Goal: Task Accomplishment & Management: Use online tool/utility

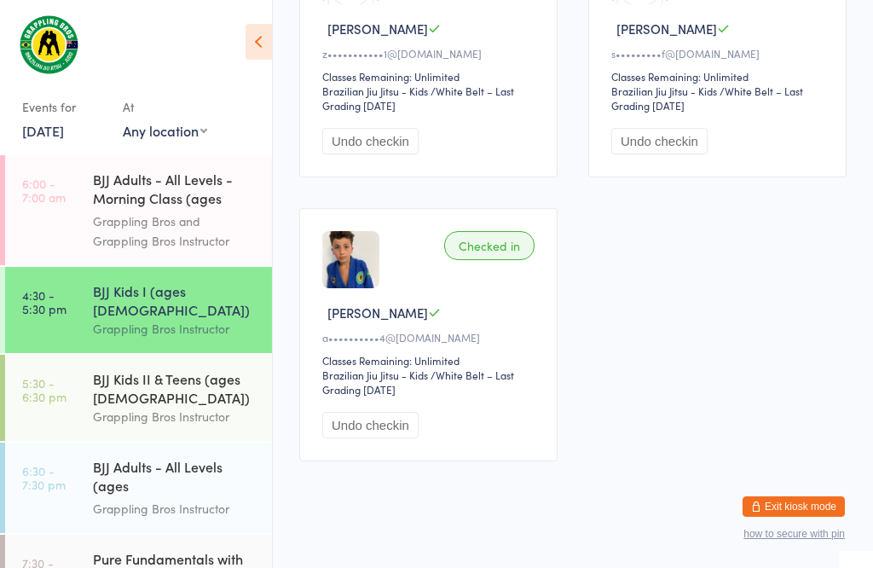
scroll to position [657, 0]
click at [132, 471] on div "BJJ Adults - All Levels (ages [DEMOGRAPHIC_DATA]+)" at bounding box center [175, 478] width 165 height 42
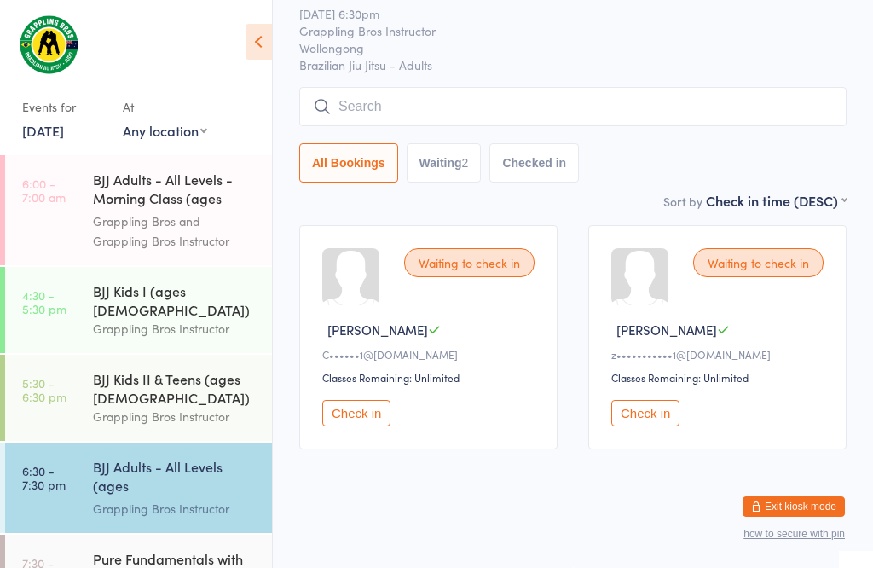
scroll to position [1, 0]
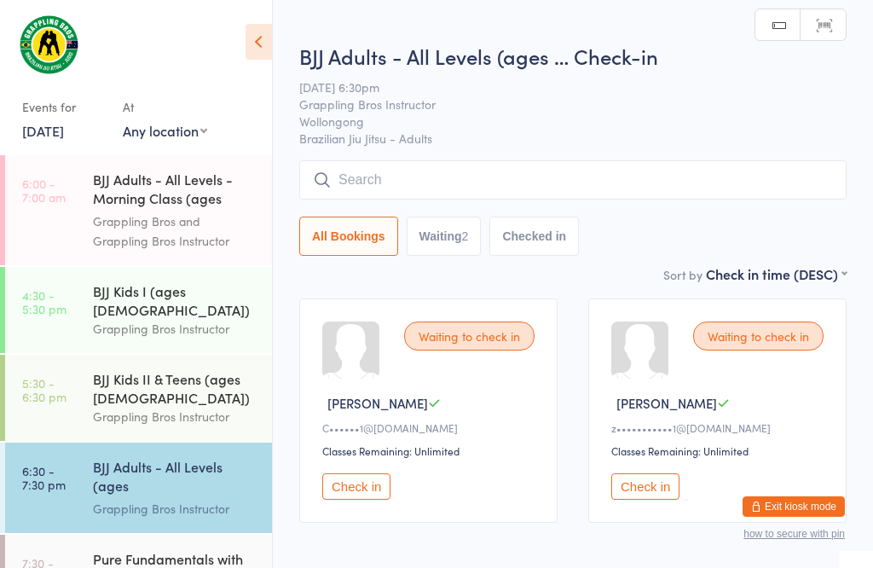
click at [393, 178] on input "search" at bounding box center [572, 179] width 547 height 39
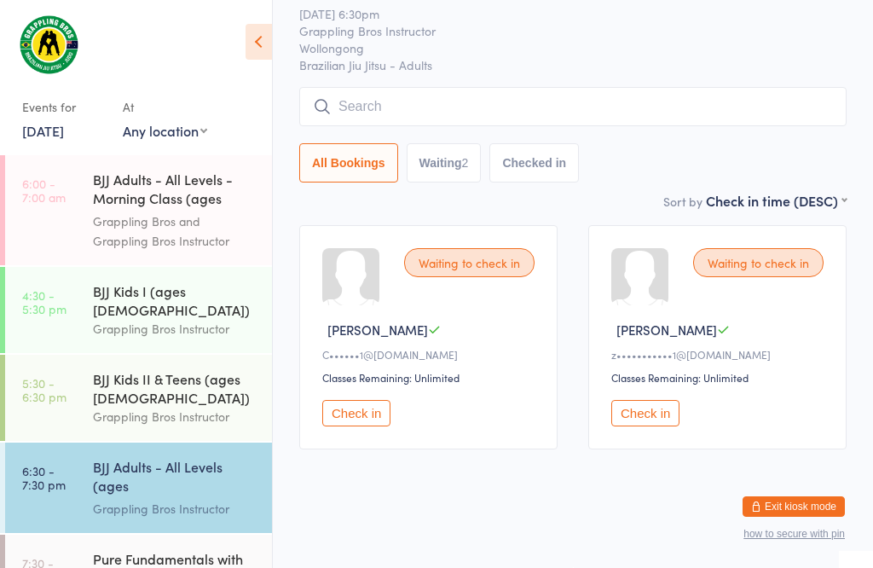
scroll to position [163, 0]
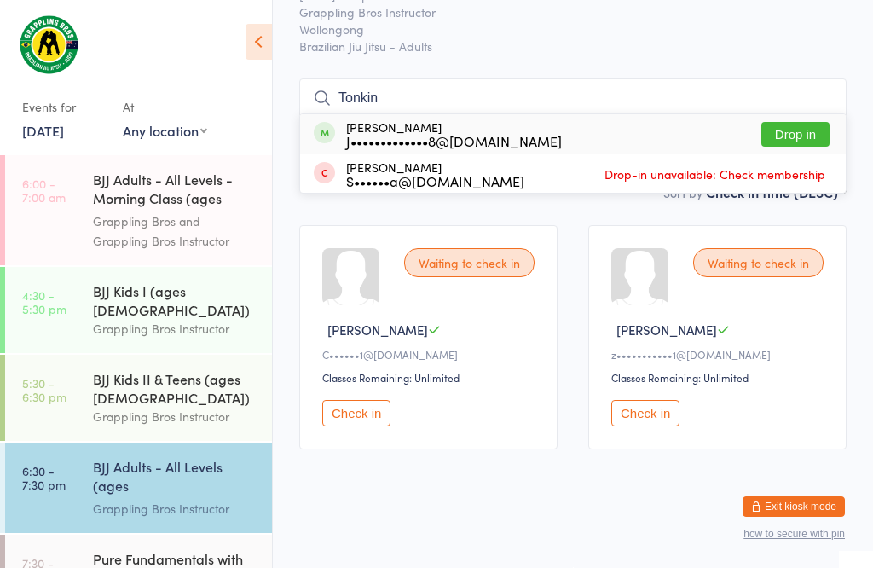
type input "Tonkin"
click at [789, 122] on button "Drop in" at bounding box center [795, 134] width 68 height 25
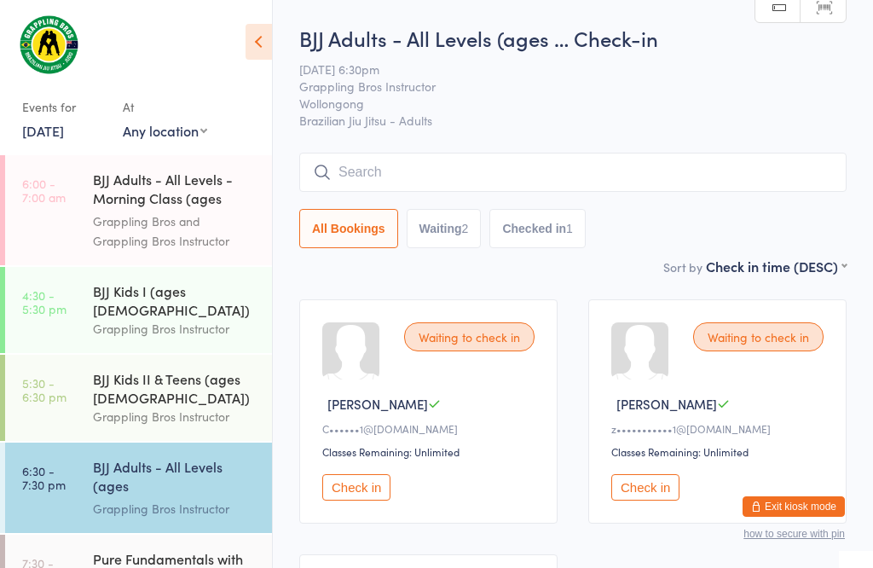
scroll to position [0, 0]
click at [409, 172] on input "search" at bounding box center [572, 172] width 547 height 39
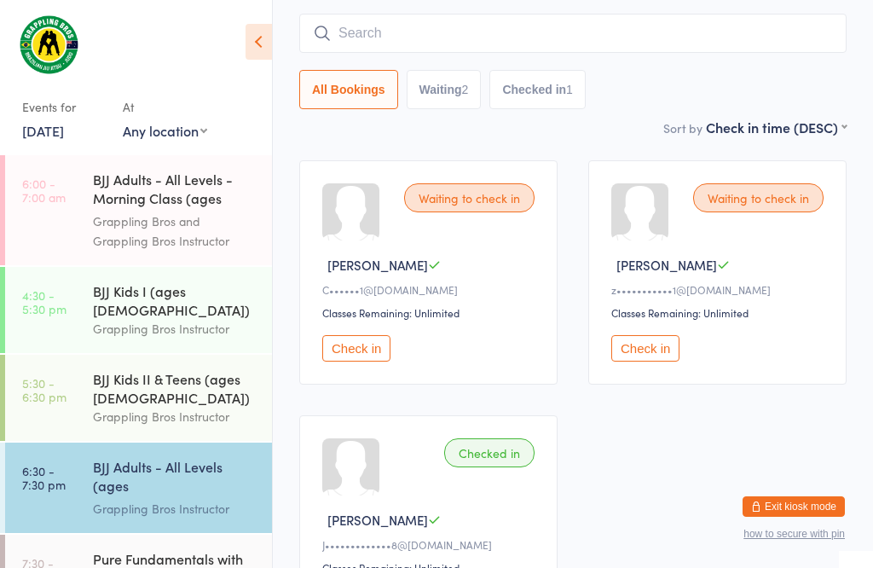
scroll to position [154, 0]
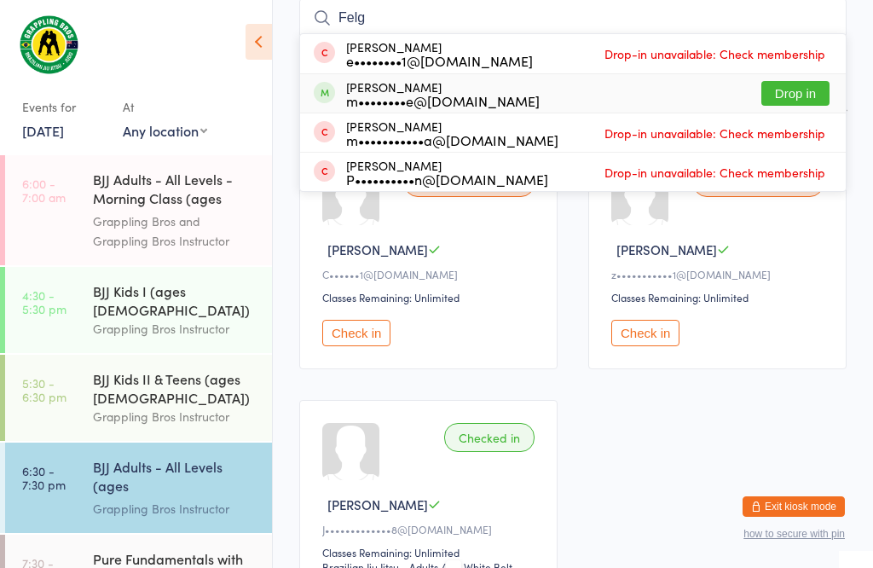
type input "Felg"
click at [796, 85] on button "Drop in" at bounding box center [795, 93] width 68 height 25
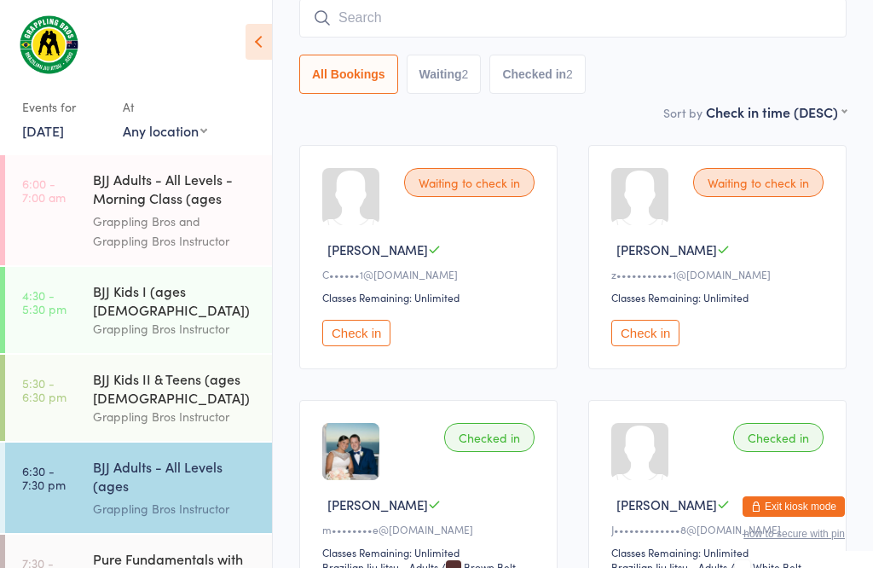
click at [537, 8] on input "search" at bounding box center [572, 17] width 547 height 39
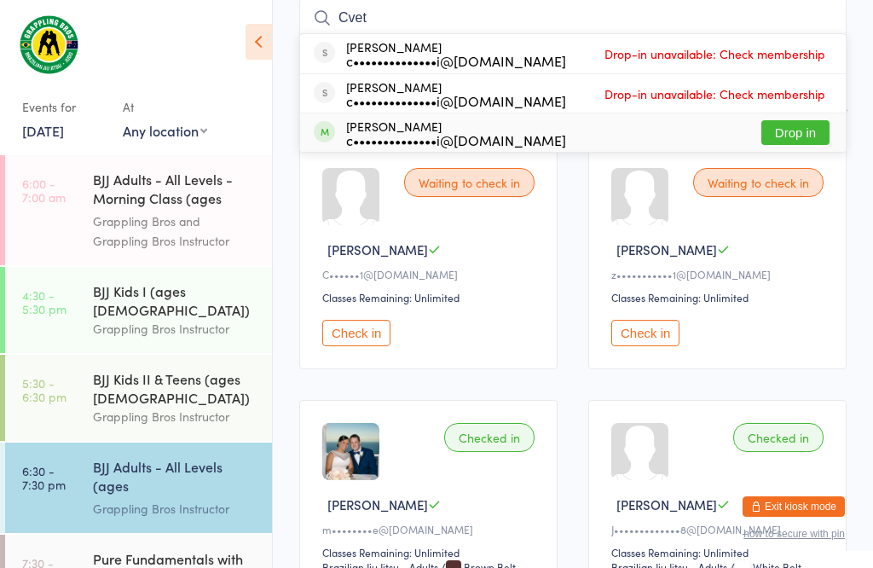
type input "Cvet"
click at [808, 127] on button "Drop in" at bounding box center [795, 132] width 68 height 25
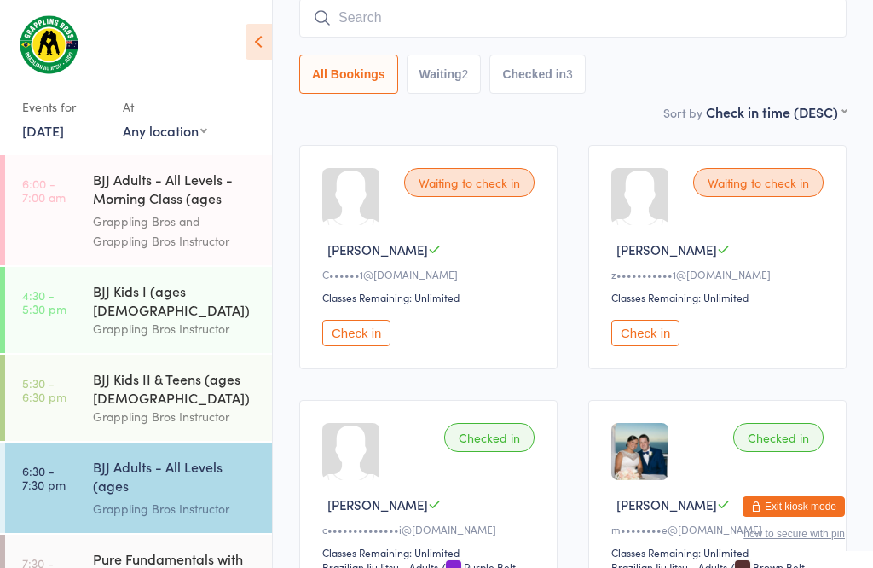
click at [419, 29] on input "search" at bounding box center [572, 17] width 547 height 39
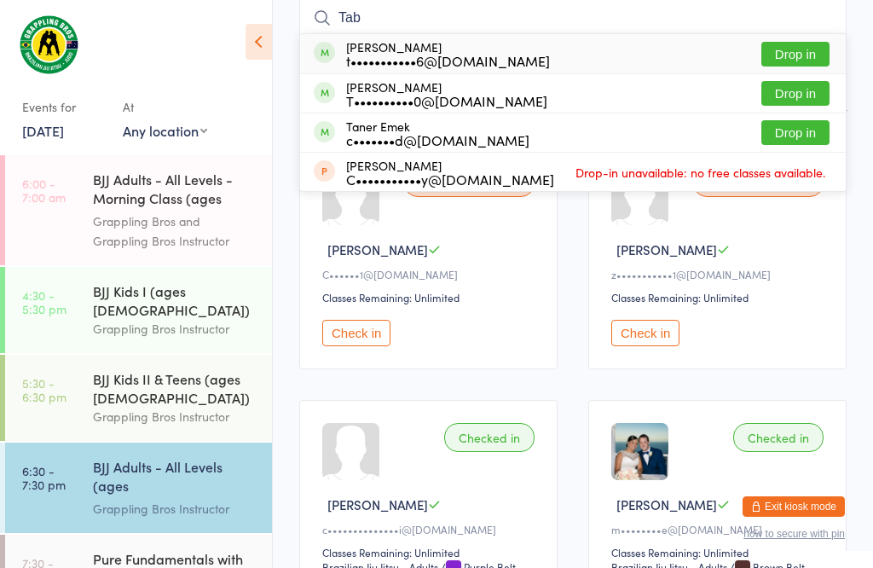
type input "Tab"
click at [791, 46] on button "Drop in" at bounding box center [795, 54] width 68 height 25
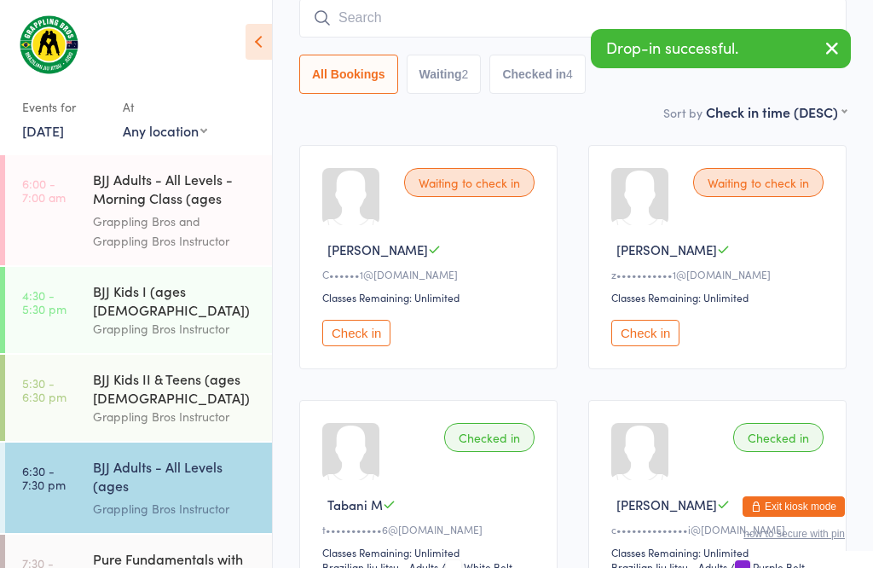
scroll to position [43, 0]
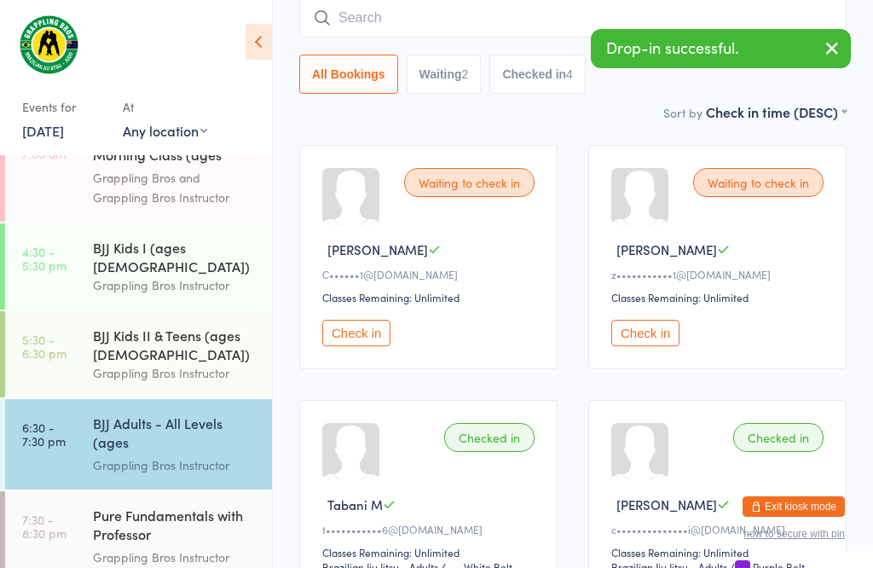
click at [160, 547] on div "Grappling Bros Instructor" at bounding box center [175, 557] width 165 height 20
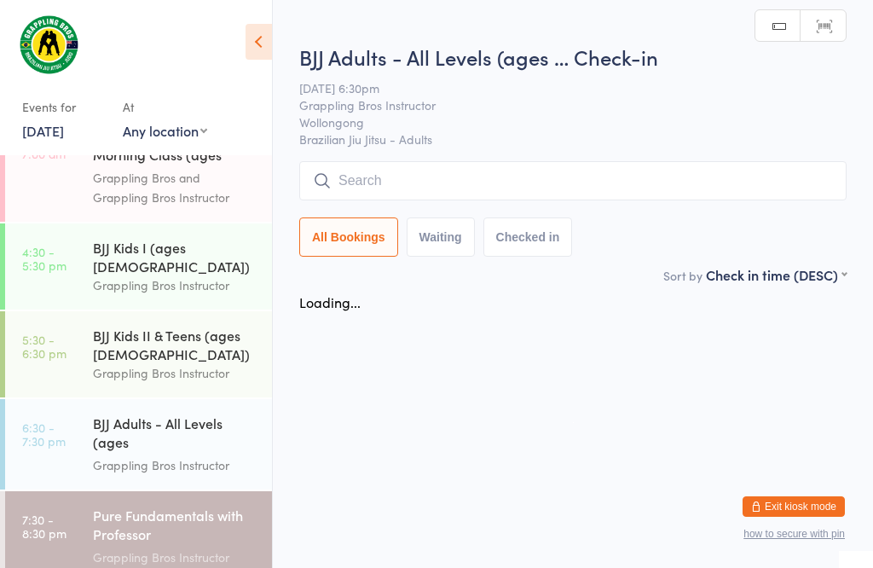
scroll to position [1, 0]
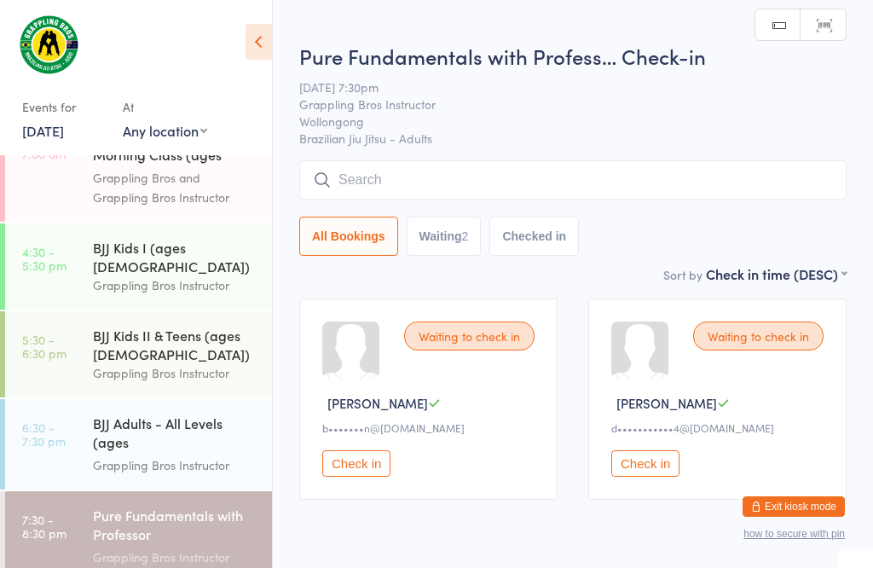
click at [477, 176] on input "search" at bounding box center [572, 179] width 547 height 39
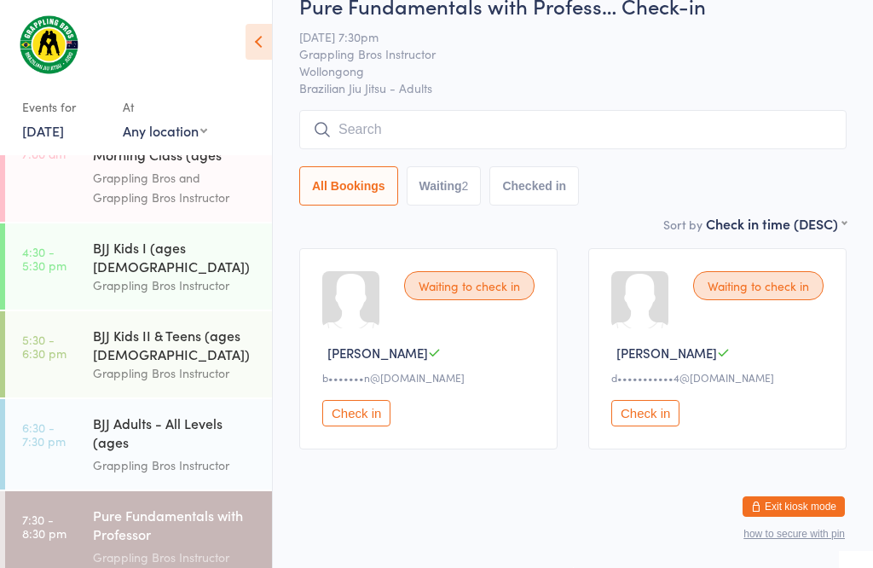
scroll to position [163, 0]
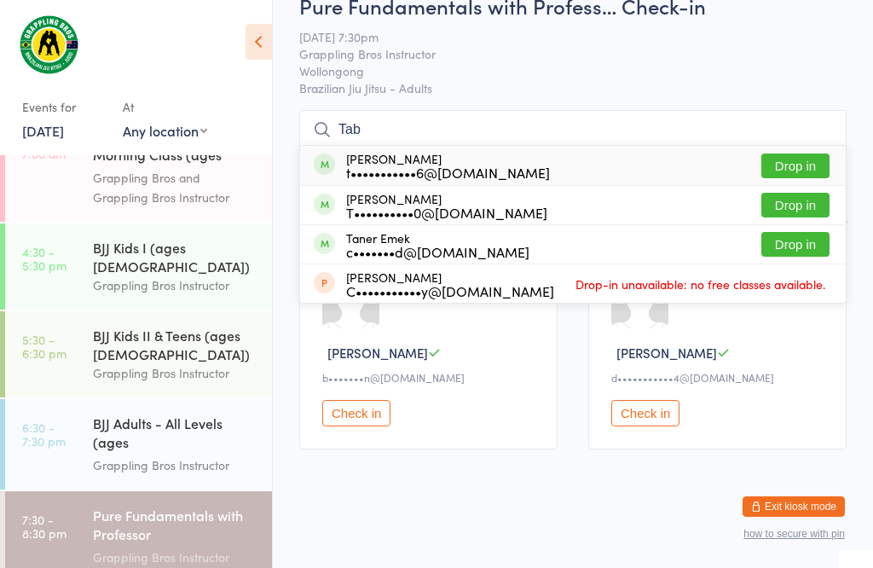
type input "Tab"
click at [802, 153] on button "Drop in" at bounding box center [795, 165] width 68 height 25
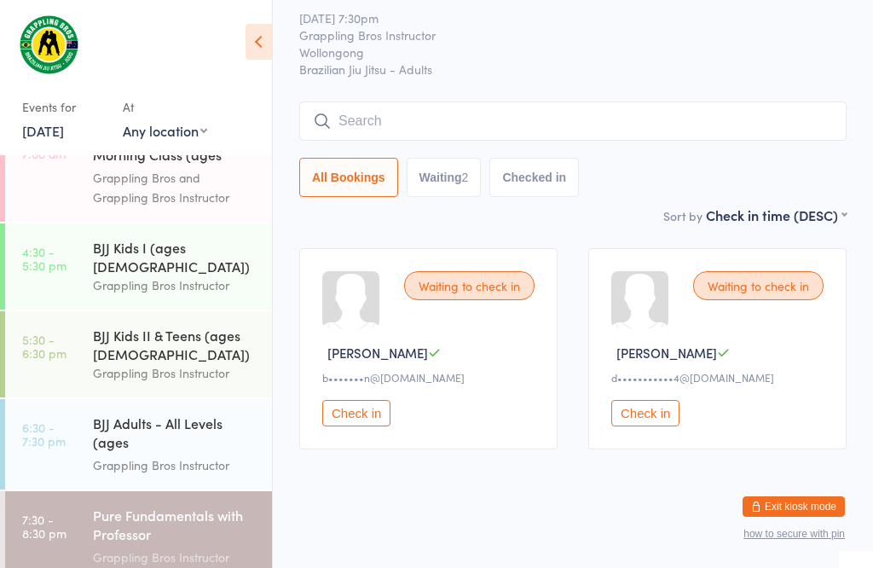
scroll to position [68, 0]
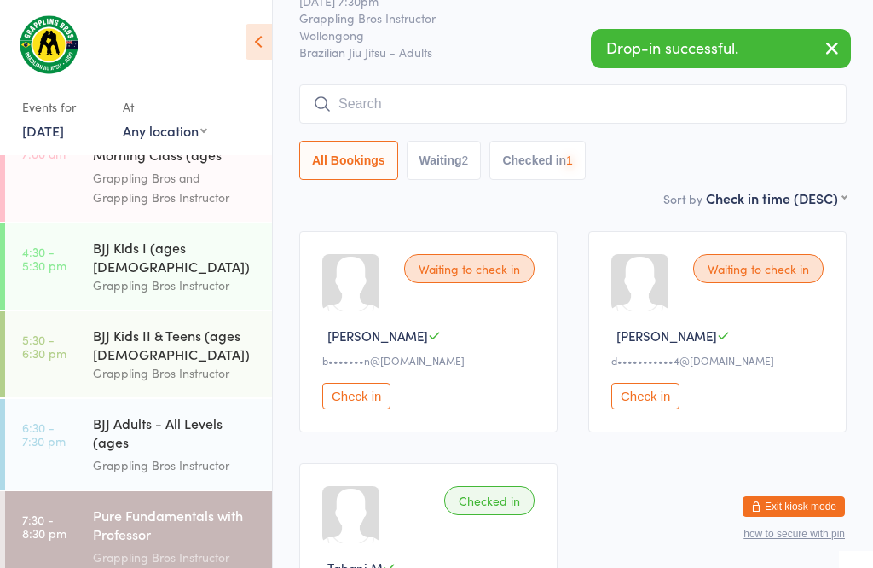
click at [149, 455] on div "Grappling Bros Instructor" at bounding box center [175, 465] width 165 height 20
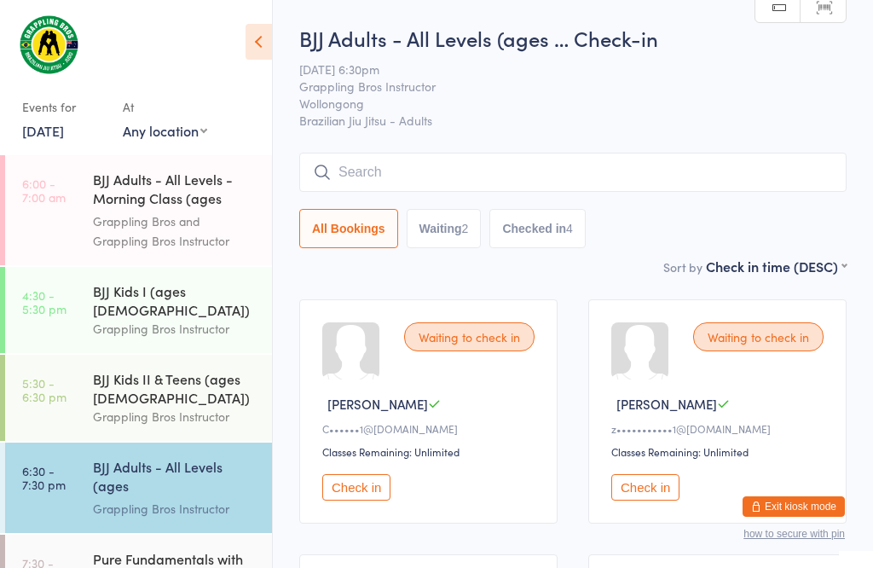
click at [553, 176] on input "search" at bounding box center [572, 172] width 547 height 39
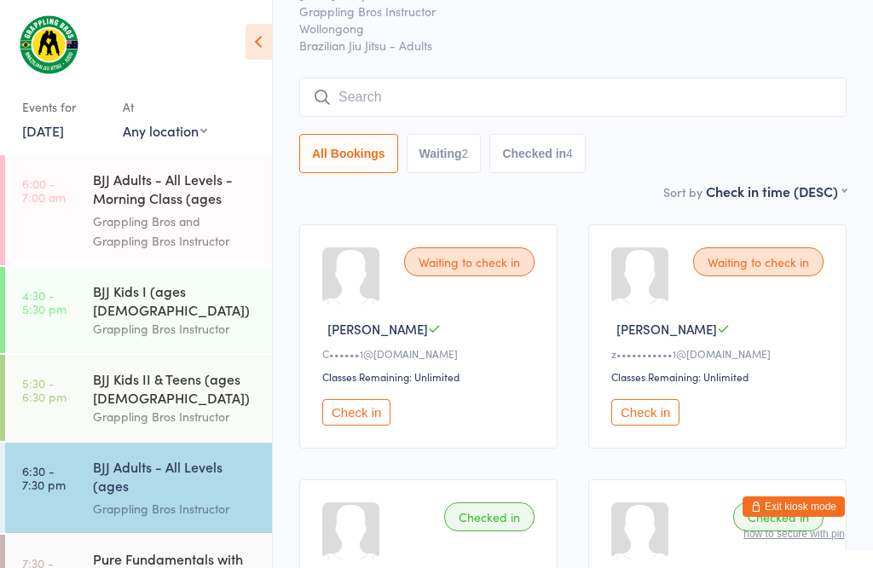
scroll to position [154, 0]
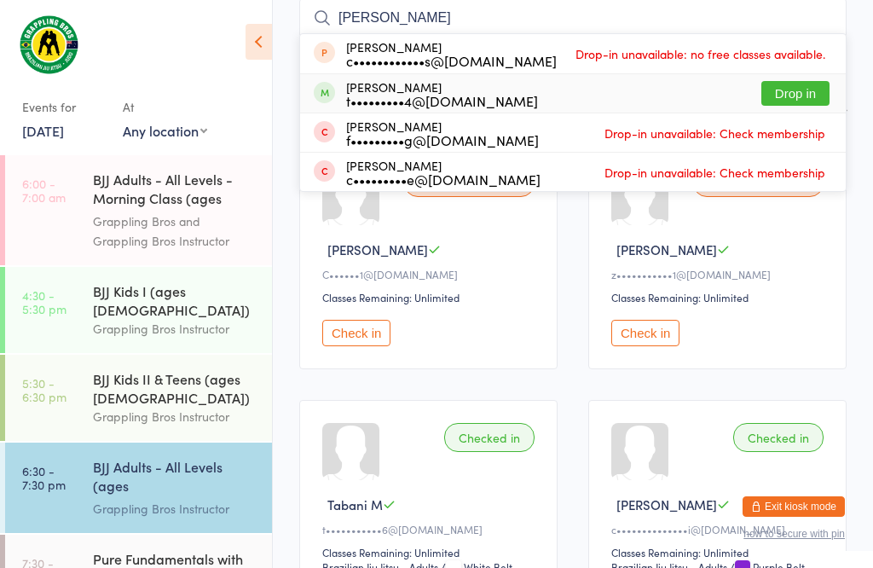
type input "[PERSON_NAME]"
click at [811, 85] on button "Drop in" at bounding box center [795, 93] width 68 height 25
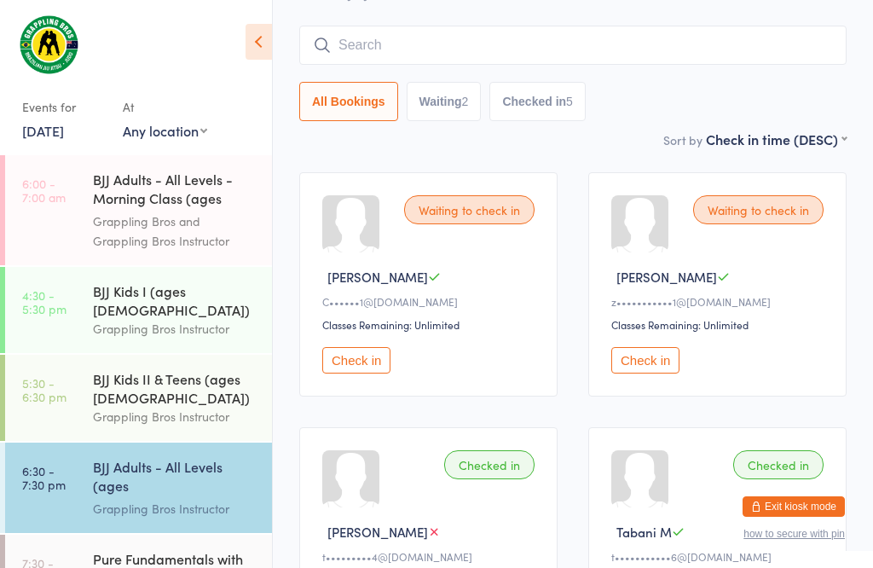
scroll to position [111, 0]
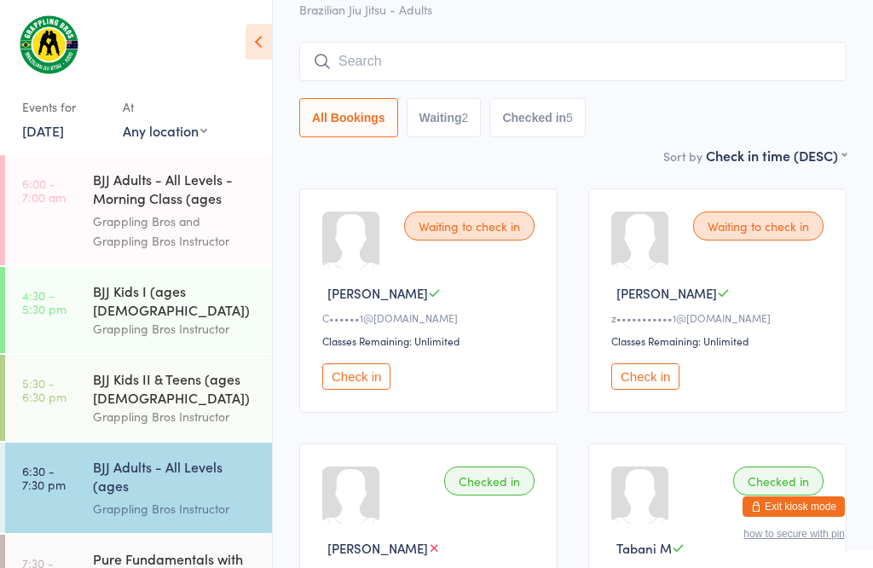
click at [542, 59] on input "search" at bounding box center [572, 61] width 547 height 39
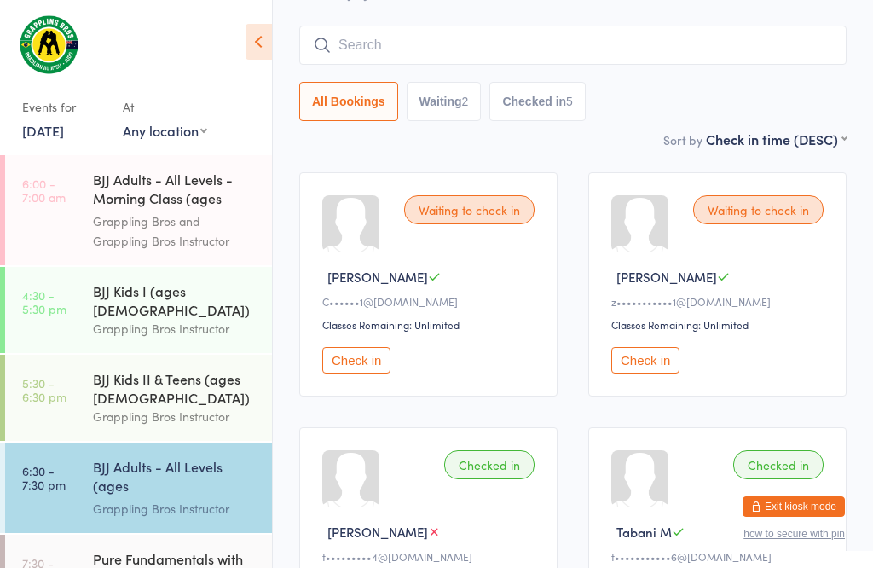
scroll to position [154, 0]
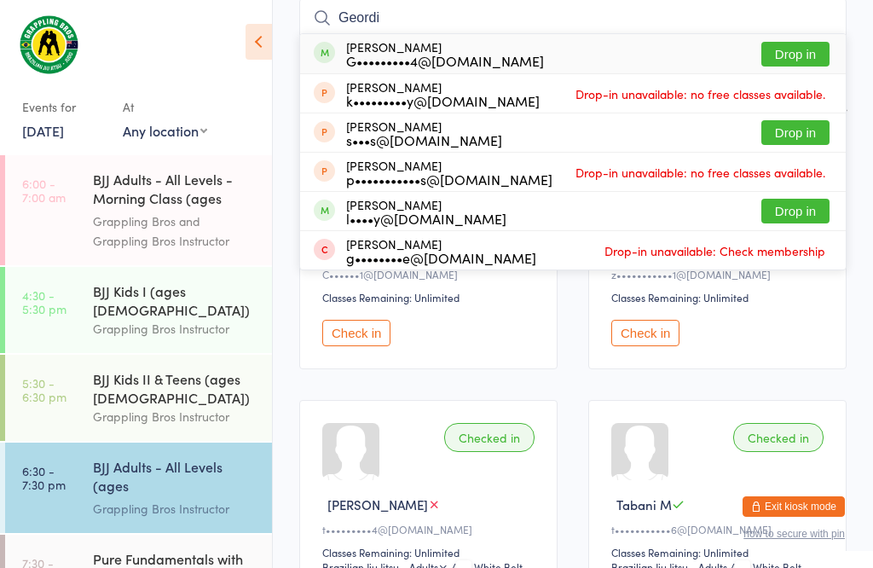
type input "Geordi"
click at [812, 55] on button "Drop in" at bounding box center [795, 54] width 68 height 25
